Goal: Task Accomplishment & Management: Complete application form

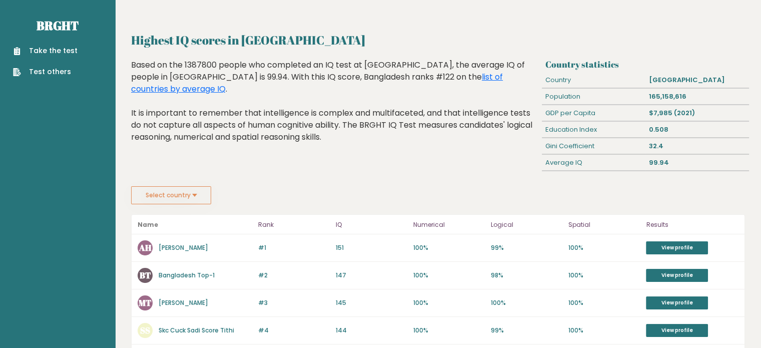
click at [59, 56] on link "Take the test" at bounding box center [45, 51] width 65 height 11
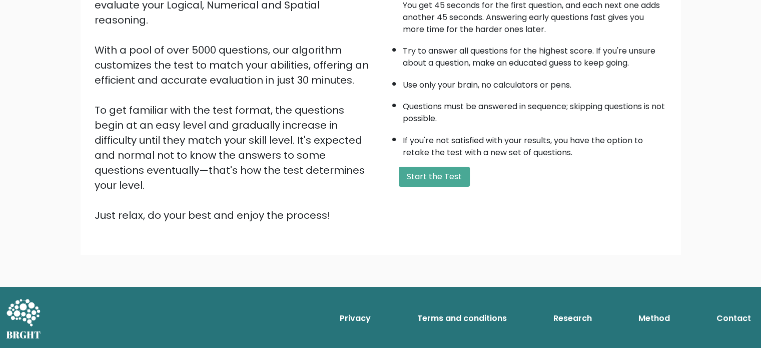
scroll to position [349, 0]
click at [466, 167] on button "Start the Test" at bounding box center [434, 177] width 71 height 20
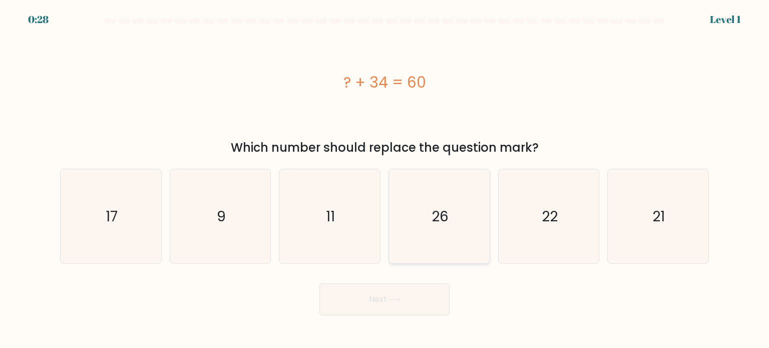
click at [439, 221] on text "26" at bounding box center [439, 216] width 17 height 20
click at [385, 179] on input "d. 26" at bounding box center [384, 176] width 1 height 5
radio input "true"
click at [375, 315] on button "Next" at bounding box center [384, 299] width 130 height 32
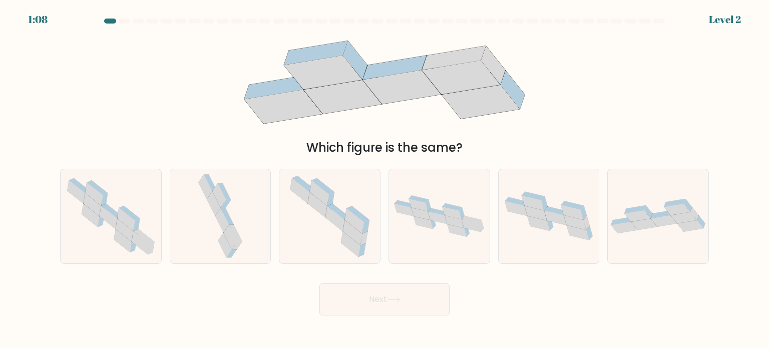
drag, startPoint x: 392, startPoint y: 95, endPoint x: 418, endPoint y: 96, distance: 26.0
click at [418, 96] on icon at bounding box center [402, 87] width 78 height 34
click at [330, 247] on icon at bounding box center [330, 216] width 94 height 94
click at [384, 179] on input "c." at bounding box center [384, 176] width 1 height 5
radio input "true"
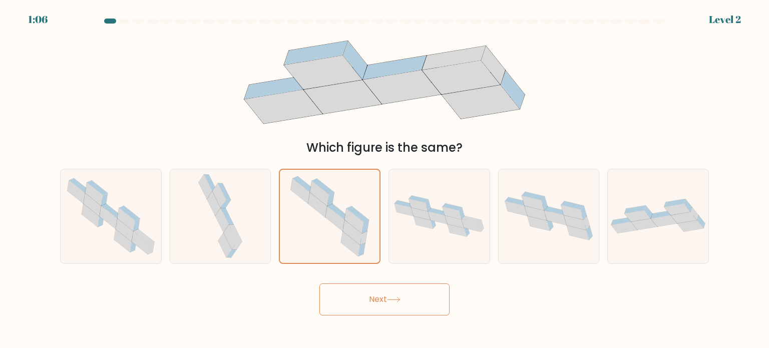
click at [368, 301] on button "Next" at bounding box center [384, 299] width 130 height 32
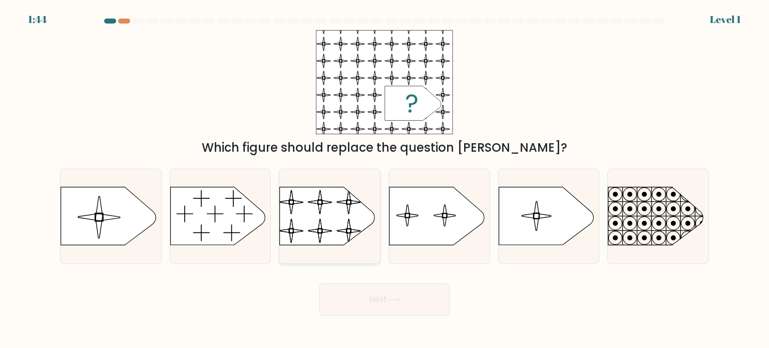
click at [320, 228] on rect at bounding box center [279, 180] width 230 height 175
click at [384, 179] on input "c." at bounding box center [384, 176] width 1 height 5
radio input "true"
click at [425, 314] on button "Next" at bounding box center [384, 299] width 130 height 32
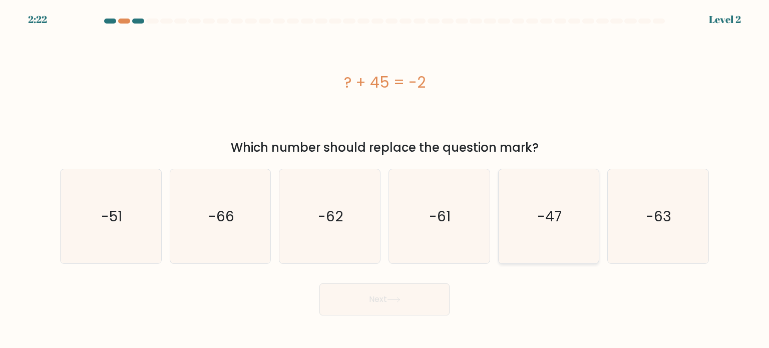
click at [585, 252] on icon "-47" at bounding box center [549, 216] width 94 height 94
click at [385, 179] on input "e. -47" at bounding box center [384, 176] width 1 height 5
radio input "true"
click at [384, 315] on button "Next" at bounding box center [384, 299] width 130 height 32
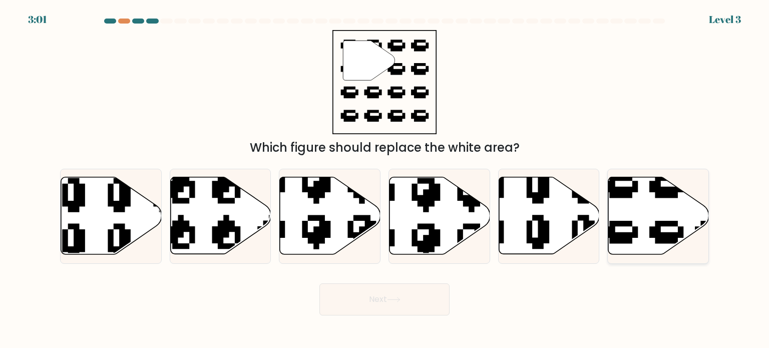
click at [661, 240] on icon at bounding box center [689, 255] width 171 height 160
click at [385, 179] on input "f." at bounding box center [384, 176] width 1 height 5
radio input "true"
click at [394, 315] on button "Next" at bounding box center [384, 299] width 130 height 32
click at [382, 315] on button "Next" at bounding box center [384, 299] width 130 height 32
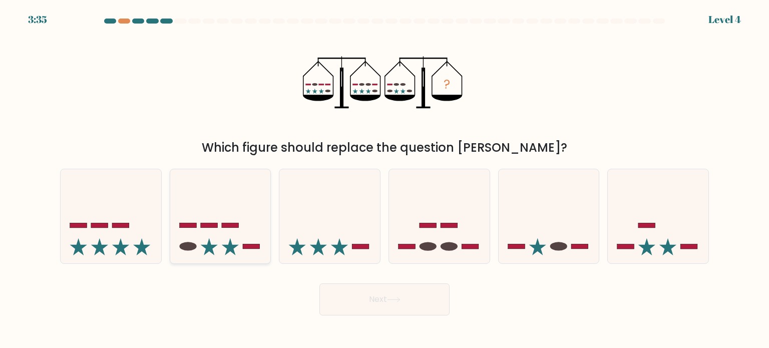
click at [226, 215] on icon at bounding box center [220, 216] width 101 height 83
click at [384, 179] on input "b." at bounding box center [384, 176] width 1 height 5
radio input "true"
click at [418, 315] on button "Next" at bounding box center [384, 299] width 130 height 32
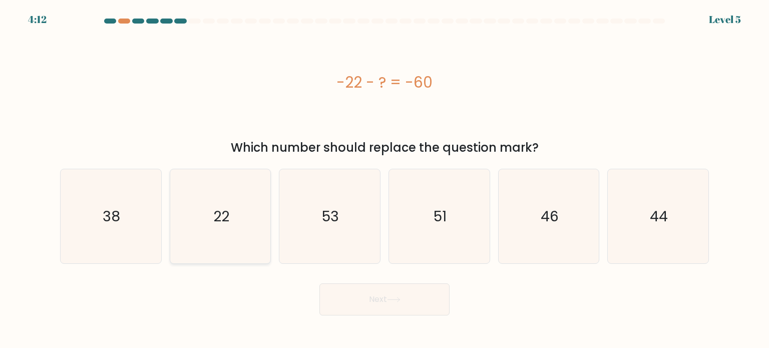
click at [194, 219] on icon "22" at bounding box center [220, 216] width 94 height 94
click at [384, 179] on input "b. 22" at bounding box center [384, 176] width 1 height 5
radio input "true"
click at [143, 220] on icon "38" at bounding box center [111, 216] width 94 height 94
click at [384, 179] on input "a. 38" at bounding box center [384, 176] width 1 height 5
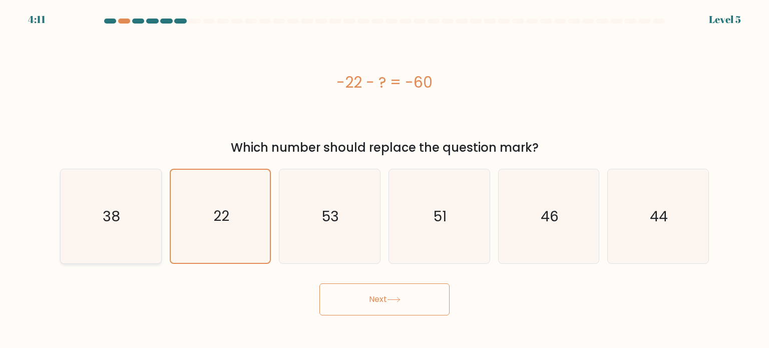
radio input "true"
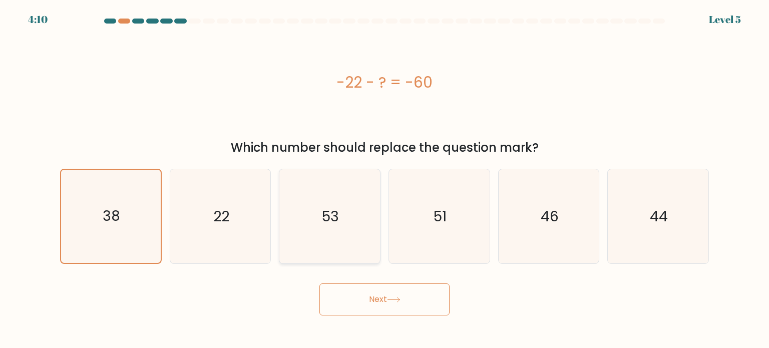
click at [350, 215] on icon "53" at bounding box center [329, 216] width 94 height 94
click at [384, 179] on input "c. 53" at bounding box center [384, 176] width 1 height 5
radio input "true"
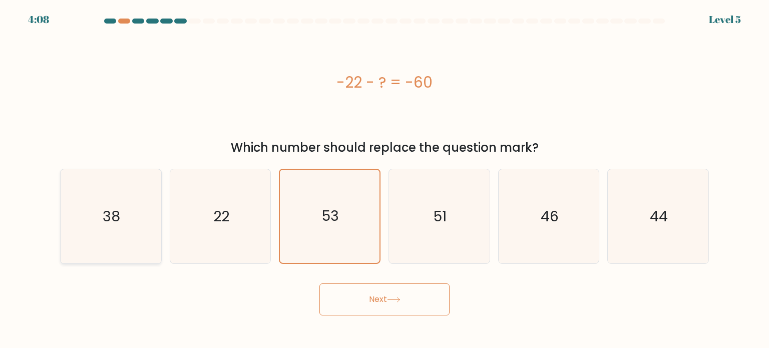
click at [99, 235] on icon "38" at bounding box center [111, 216] width 94 height 94
click at [384, 179] on input "a. 38" at bounding box center [384, 176] width 1 height 5
radio input "true"
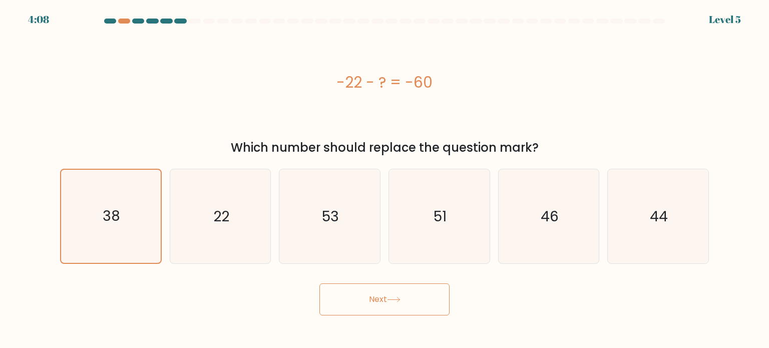
click at [378, 315] on button "Next" at bounding box center [384, 299] width 130 height 32
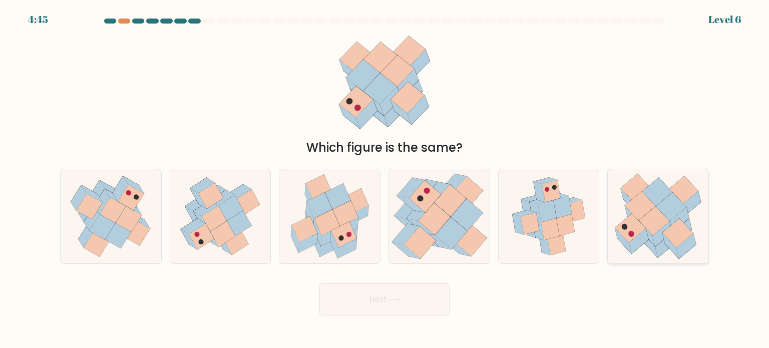
click at [683, 211] on icon at bounding box center [691, 203] width 20 height 25
click at [385, 179] on input "f." at bounding box center [384, 176] width 1 height 5
radio input "true"
click at [372, 309] on button "Next" at bounding box center [384, 299] width 130 height 32
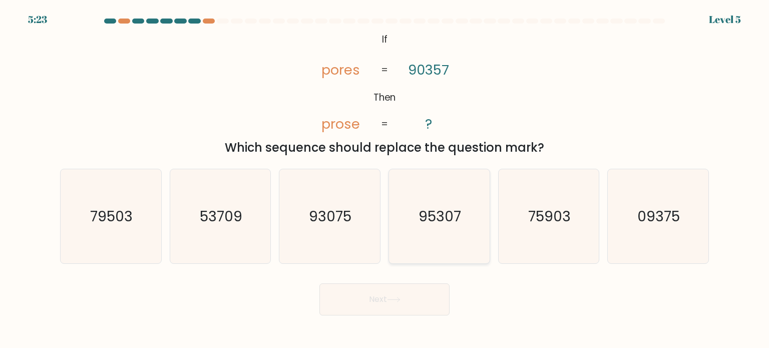
click at [392, 190] on icon "95307" at bounding box center [439, 216] width 94 height 94
click at [385, 179] on input "d. 95307" at bounding box center [384, 176] width 1 height 5
radio input "true"
click at [409, 306] on button "Next" at bounding box center [384, 299] width 130 height 32
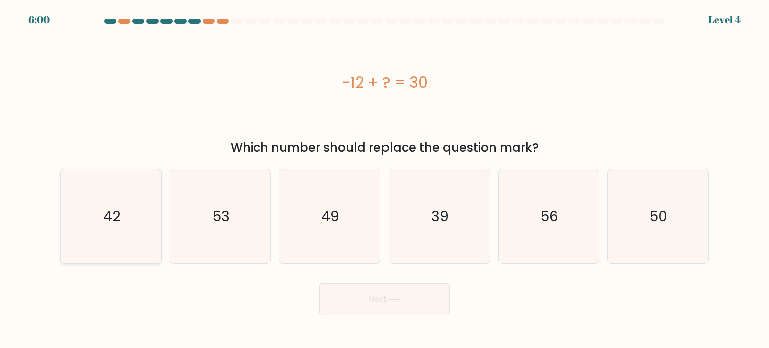
click at [112, 223] on text "42" at bounding box center [111, 216] width 17 height 20
click at [384, 179] on input "a. 42" at bounding box center [384, 176] width 1 height 5
radio input "true"
click at [428, 315] on button "Next" at bounding box center [384, 299] width 130 height 32
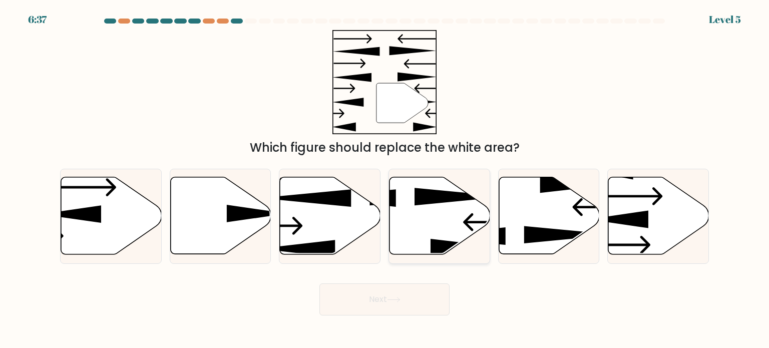
click at [440, 236] on icon at bounding box center [439, 215] width 101 height 77
click at [385, 179] on input "d." at bounding box center [384, 176] width 1 height 5
radio input "true"
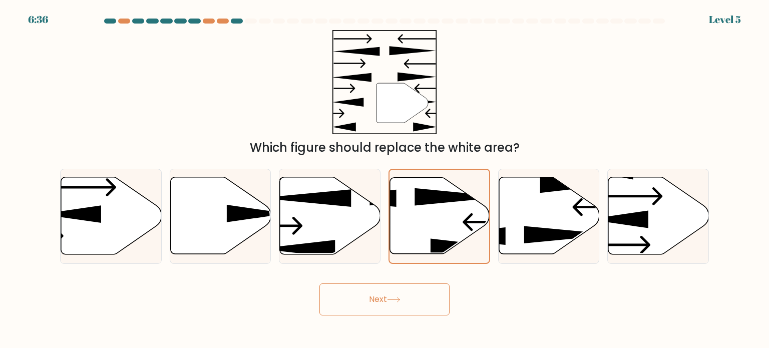
click at [379, 314] on button "Next" at bounding box center [384, 299] width 130 height 32
